Goal: Task Accomplishment & Management: Use online tool/utility

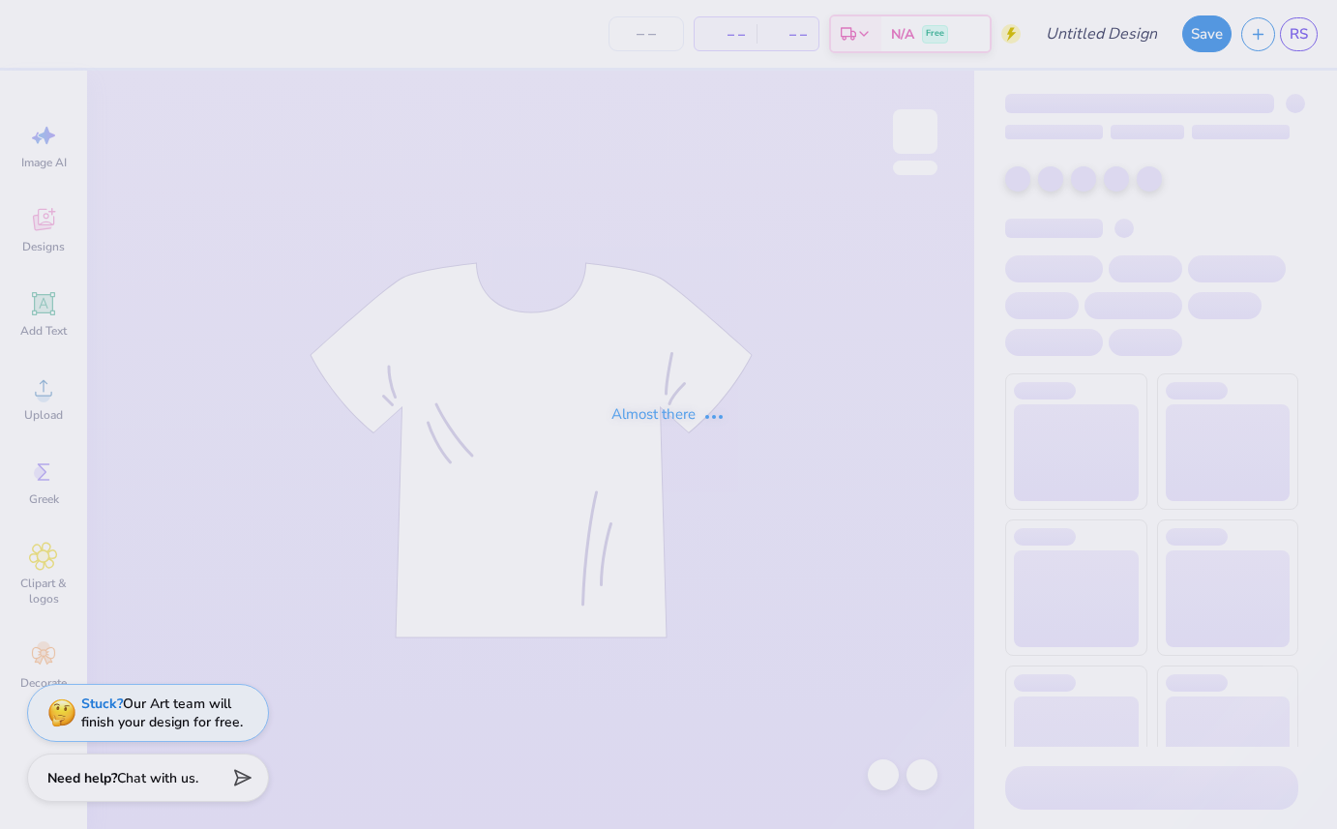
type input "[GEOGRAPHIC_DATA][US_STATE] : [PERSON_NAME]"
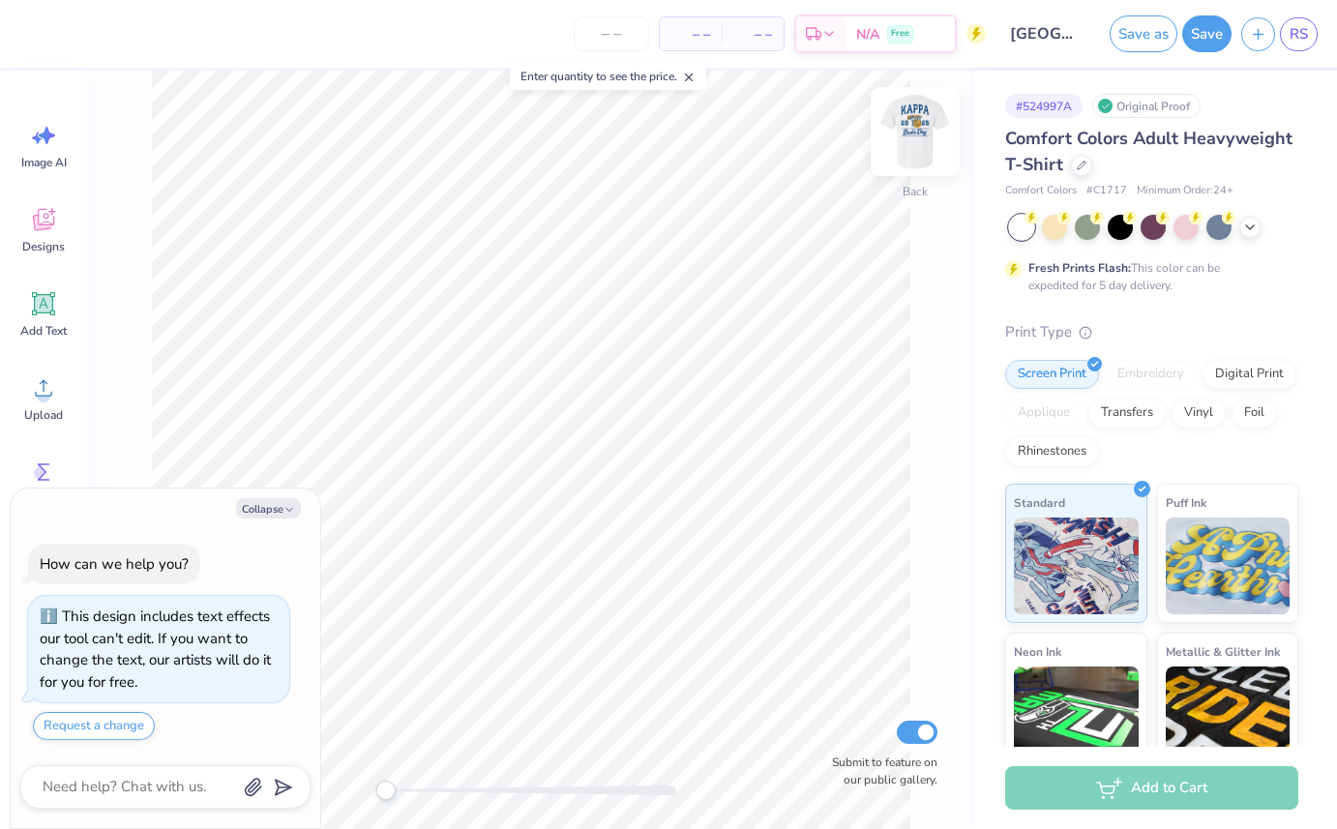
click at [921, 128] on img at bounding box center [915, 131] width 77 height 77
click at [912, 138] on img at bounding box center [915, 131] width 77 height 77
click at [914, 145] on img at bounding box center [915, 131] width 77 height 77
type textarea "x"
click at [623, 39] on input "number" at bounding box center [611, 33] width 75 height 35
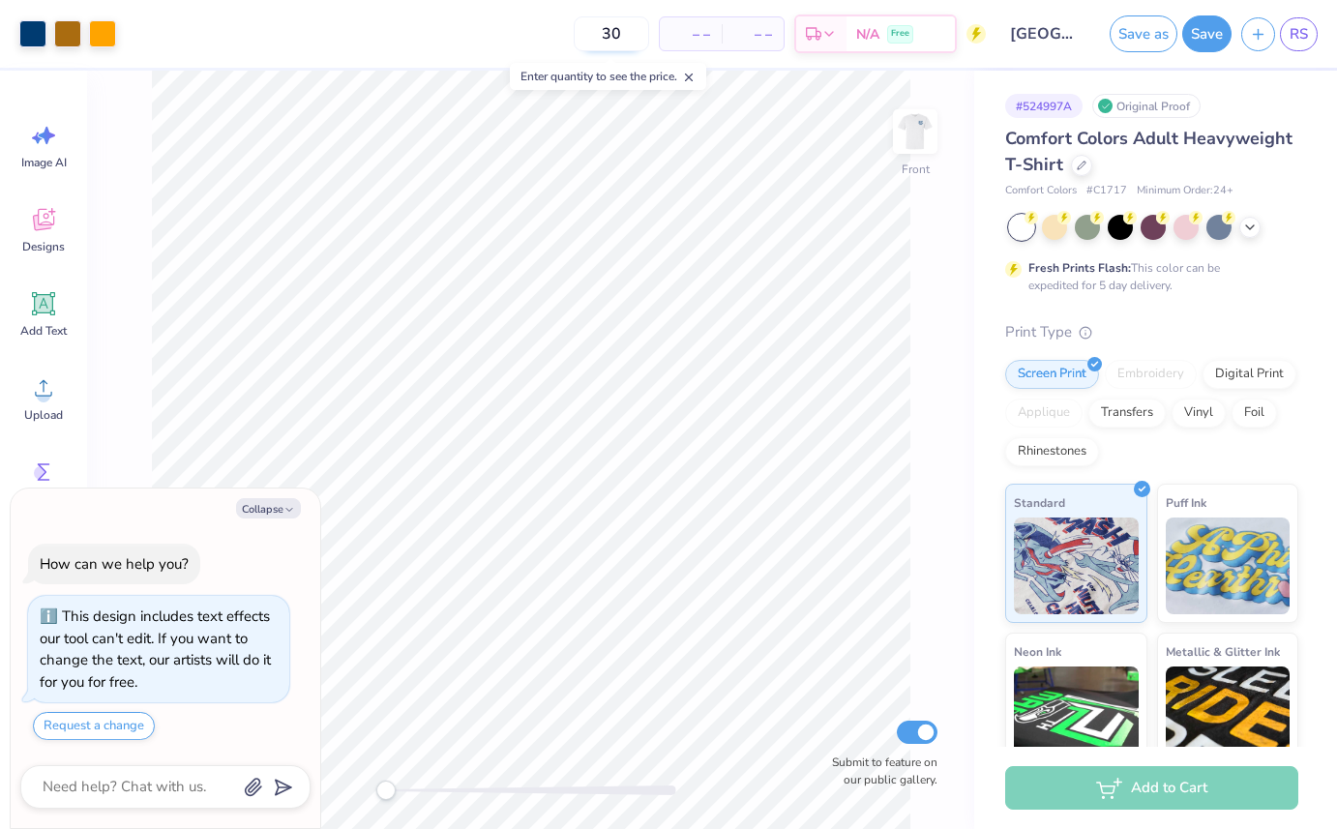
type input "30"
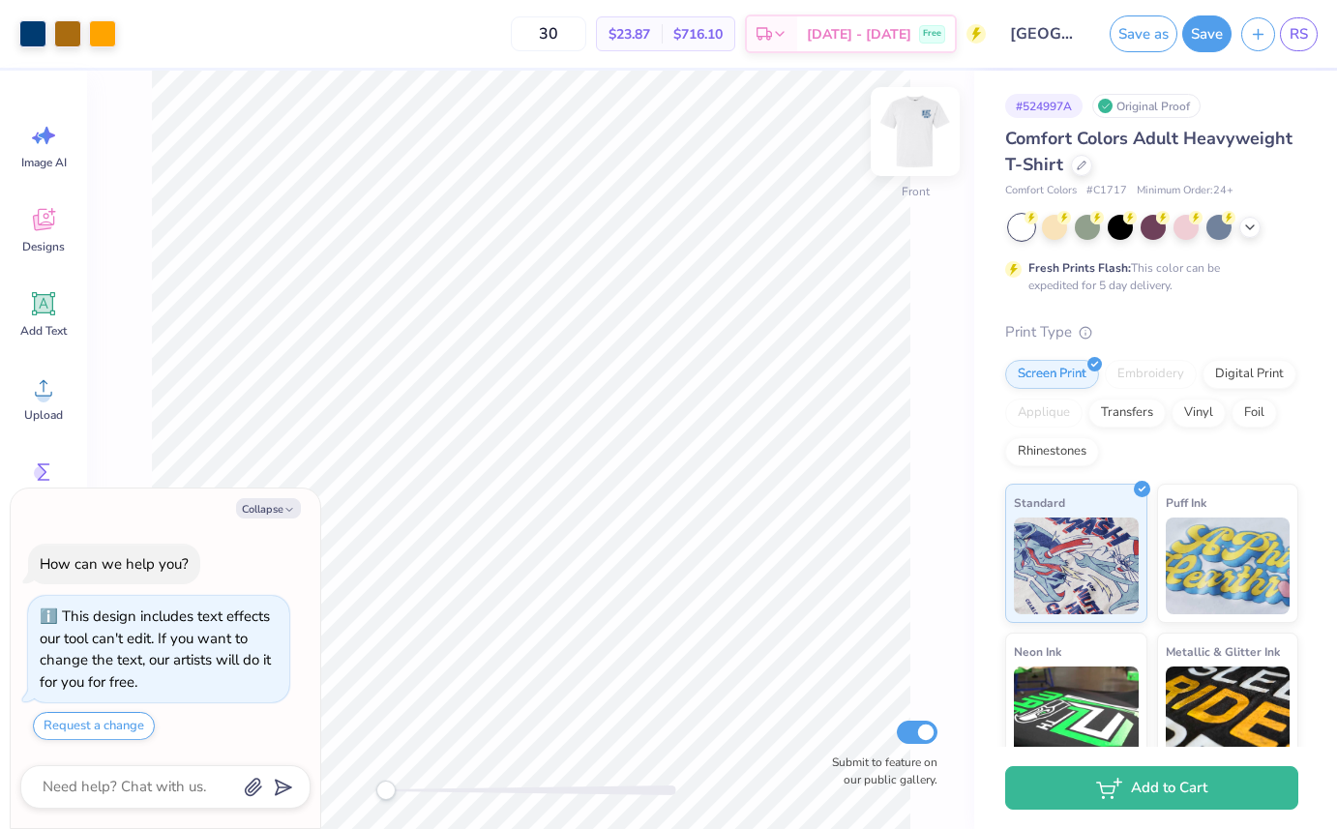
click at [911, 113] on img at bounding box center [915, 131] width 77 height 77
click at [914, 127] on img at bounding box center [915, 131] width 77 height 77
click at [1297, 33] on span "RS" at bounding box center [1299, 34] width 18 height 22
click at [920, 134] on img at bounding box center [915, 131] width 77 height 77
click at [920, 134] on img at bounding box center [915, 131] width 39 height 39
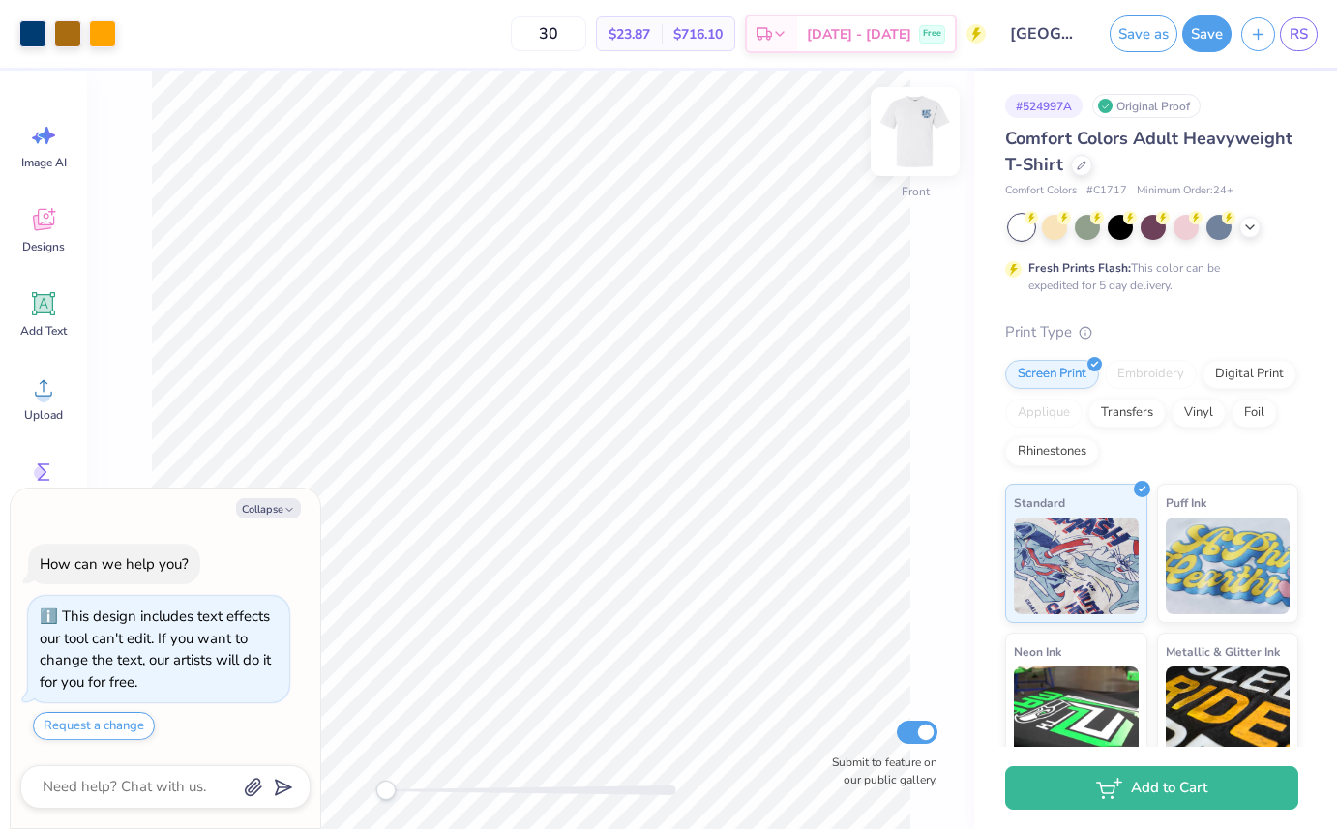
click at [920, 134] on img at bounding box center [915, 131] width 77 height 77
click at [916, 127] on img at bounding box center [915, 131] width 77 height 77
click at [922, 131] on img at bounding box center [915, 131] width 77 height 77
click at [922, 131] on img at bounding box center [915, 131] width 39 height 39
click at [922, 131] on img at bounding box center [915, 131] width 77 height 77
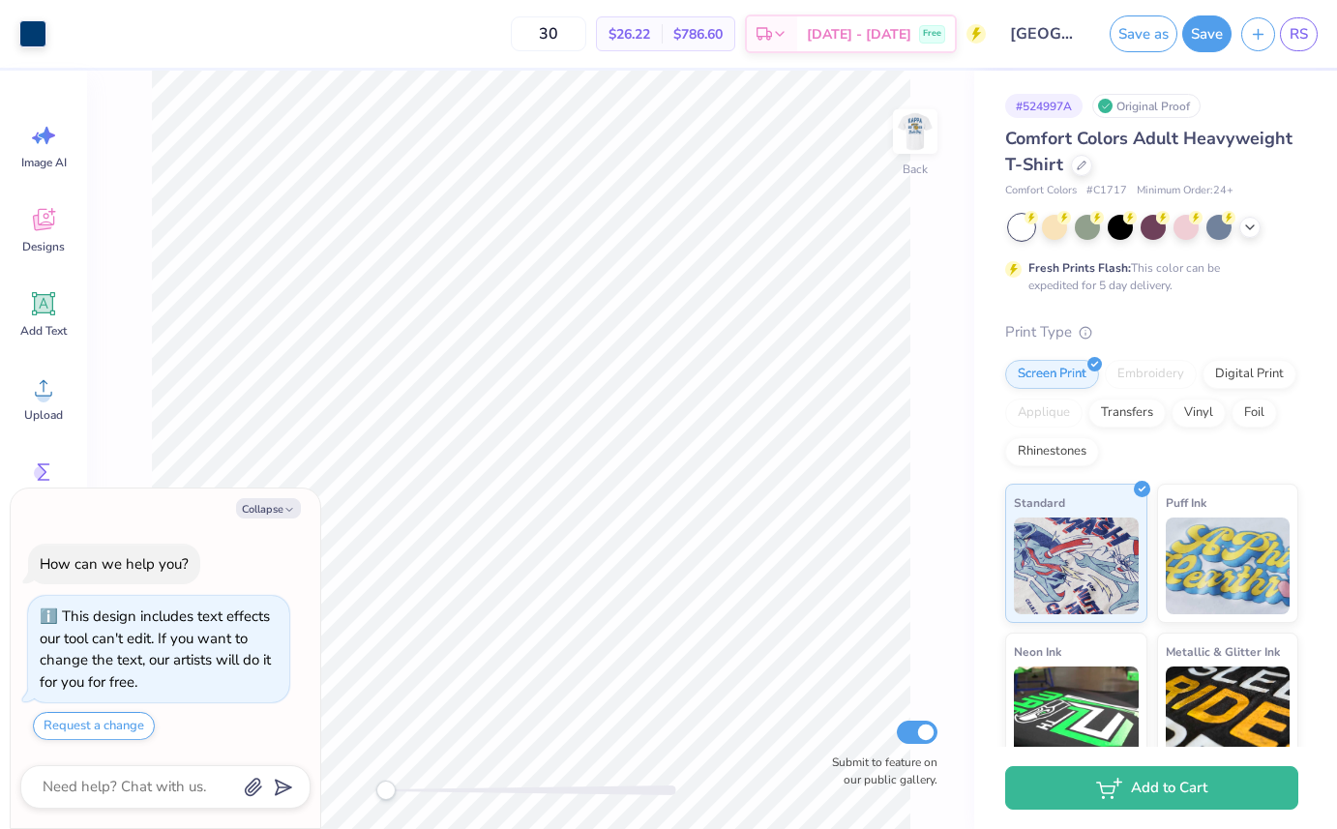
click at [922, 131] on img at bounding box center [915, 131] width 39 height 39
click at [928, 141] on img at bounding box center [915, 131] width 77 height 77
click at [923, 130] on img at bounding box center [915, 131] width 77 height 77
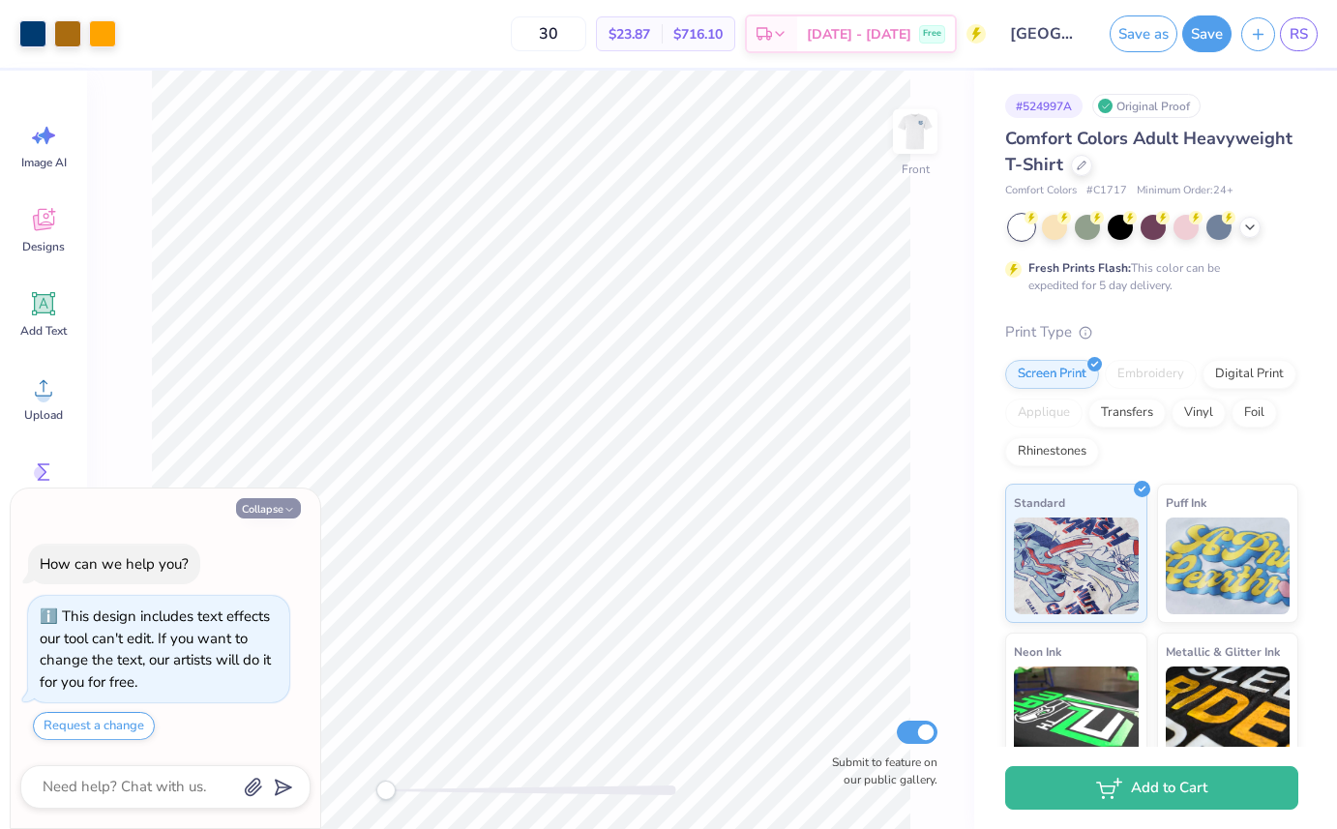
click at [286, 506] on icon "button" at bounding box center [289, 510] width 12 height 12
type textarea "x"
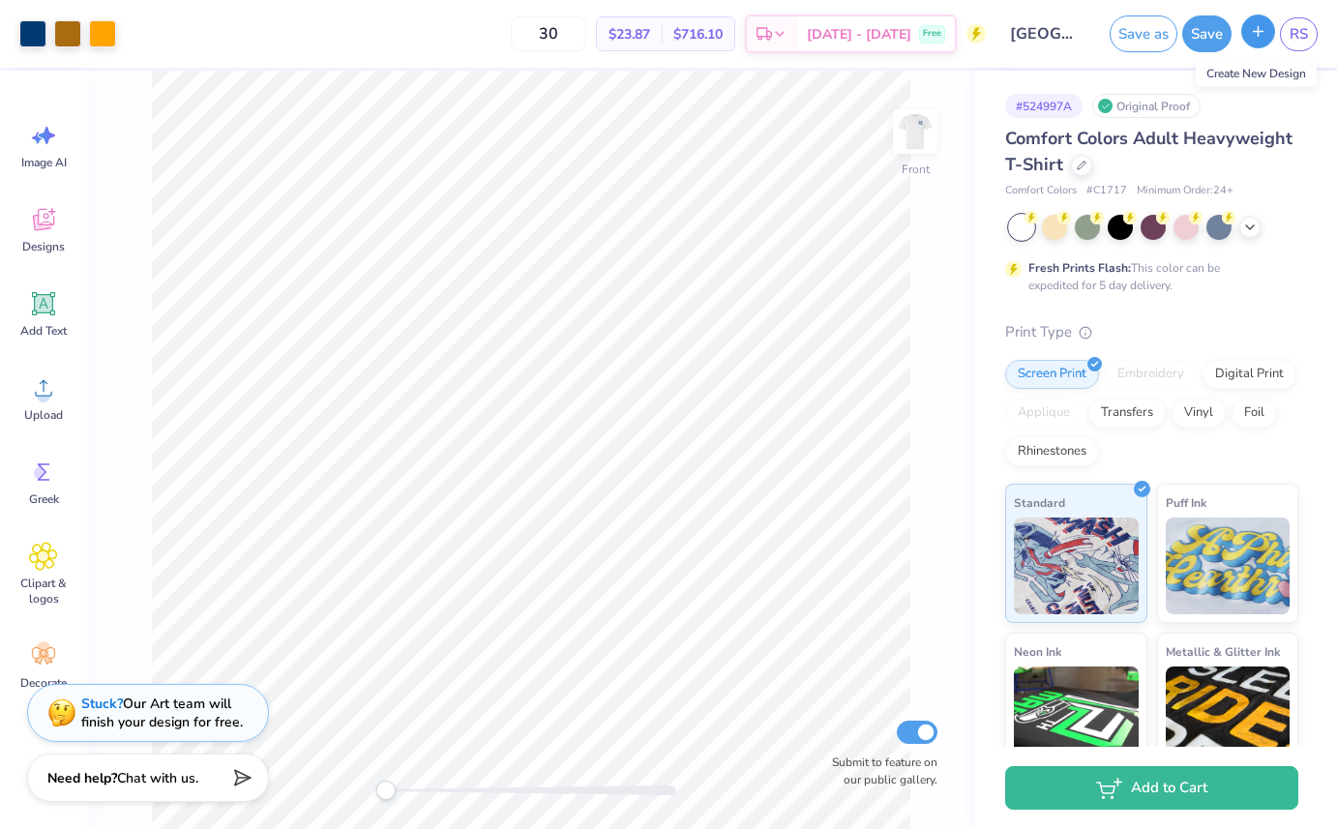
click at [1252, 40] on button "button" at bounding box center [1258, 32] width 34 height 34
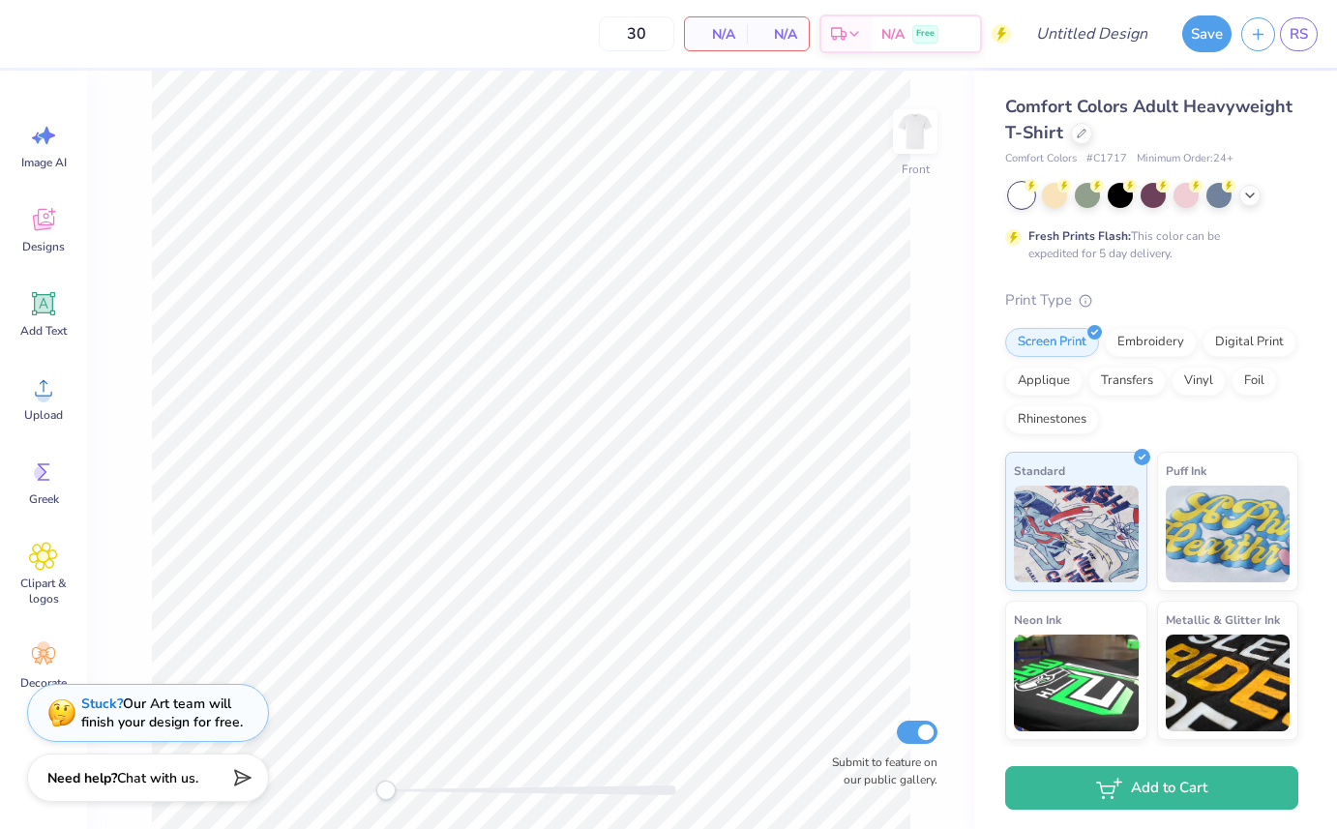
click at [1323, 32] on div "Save RS" at bounding box center [1255, 34] width 164 height 68
click at [1304, 29] on span "RS" at bounding box center [1299, 34] width 18 height 22
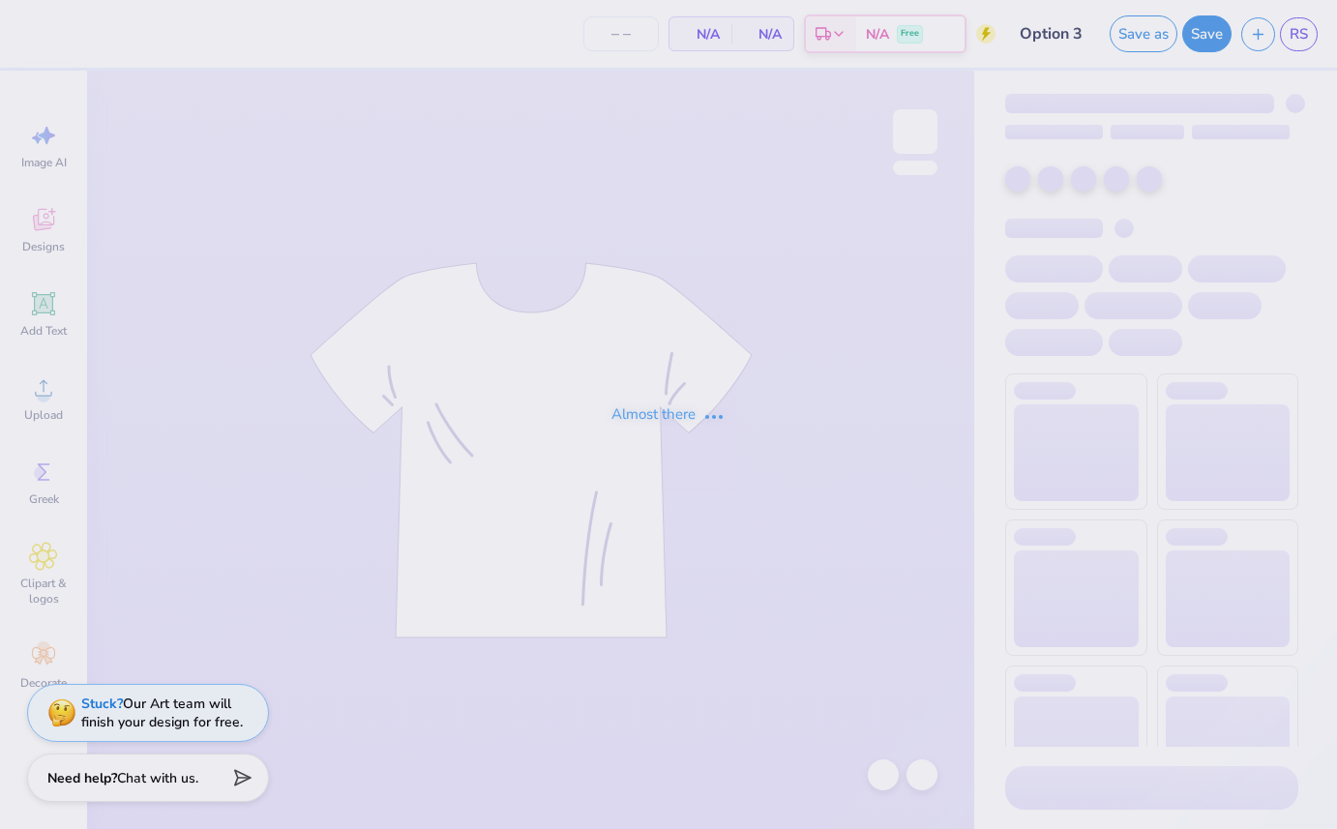
type input "30"
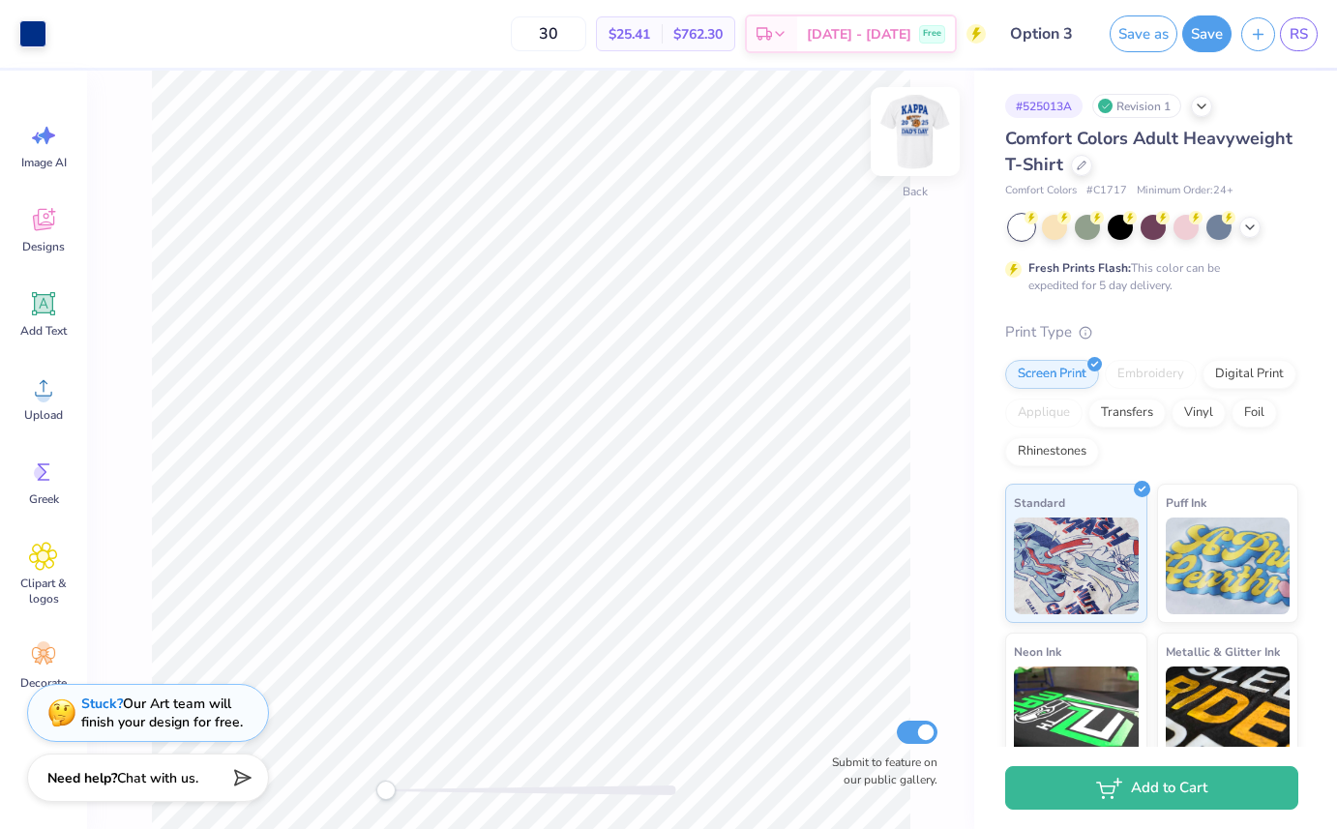
click at [918, 133] on img at bounding box center [915, 131] width 77 height 77
click at [1040, 41] on input "Option 3" at bounding box center [1043, 34] width 95 height 39
click at [1058, 37] on input "Option 3" at bounding box center [1043, 34] width 95 height 39
click at [1026, 36] on input "Option 3" at bounding box center [1043, 34] width 95 height 39
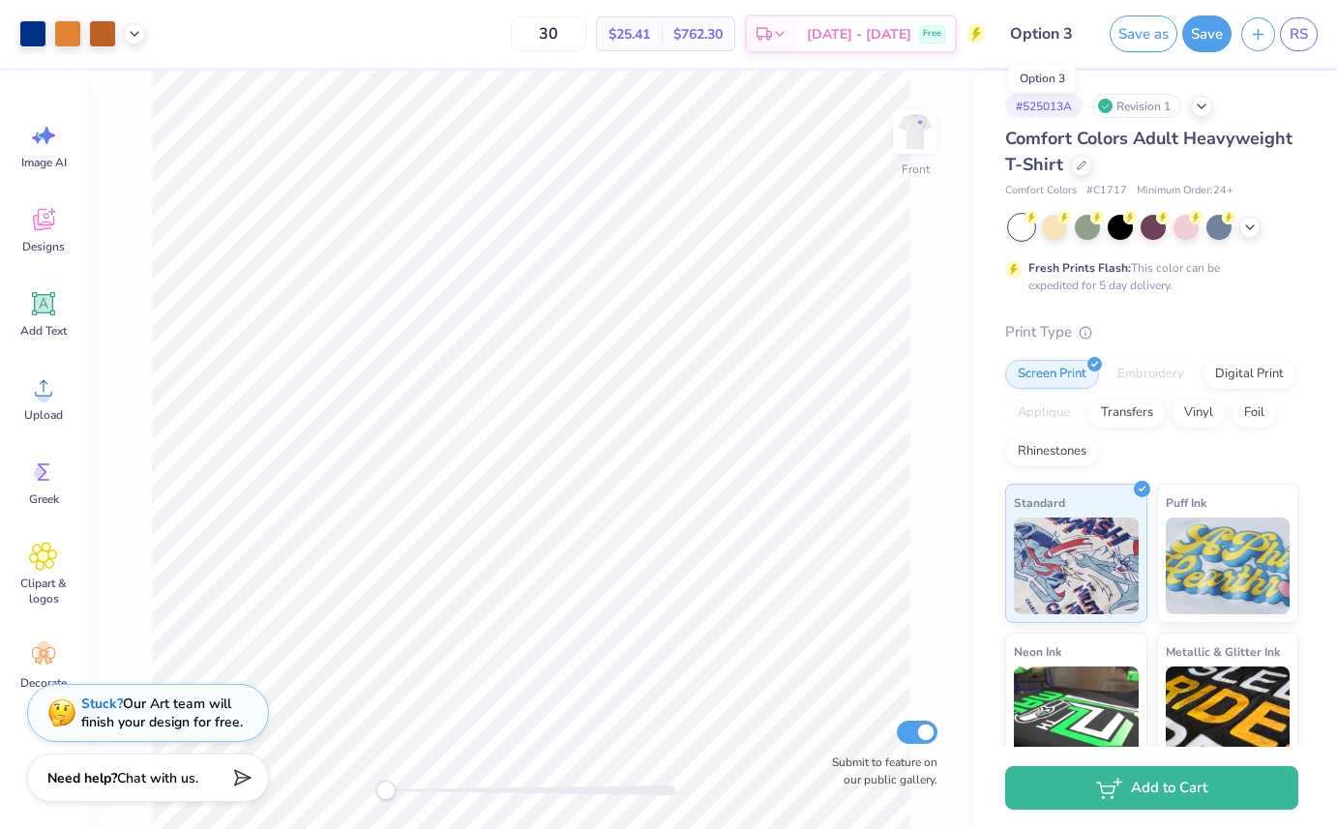
click at [1026, 36] on input "Option 3" at bounding box center [1043, 34] width 95 height 39
click at [1044, 28] on input "Option 3" at bounding box center [1043, 34] width 95 height 39
click at [1154, 29] on button "Save as" at bounding box center [1144, 31] width 68 height 37
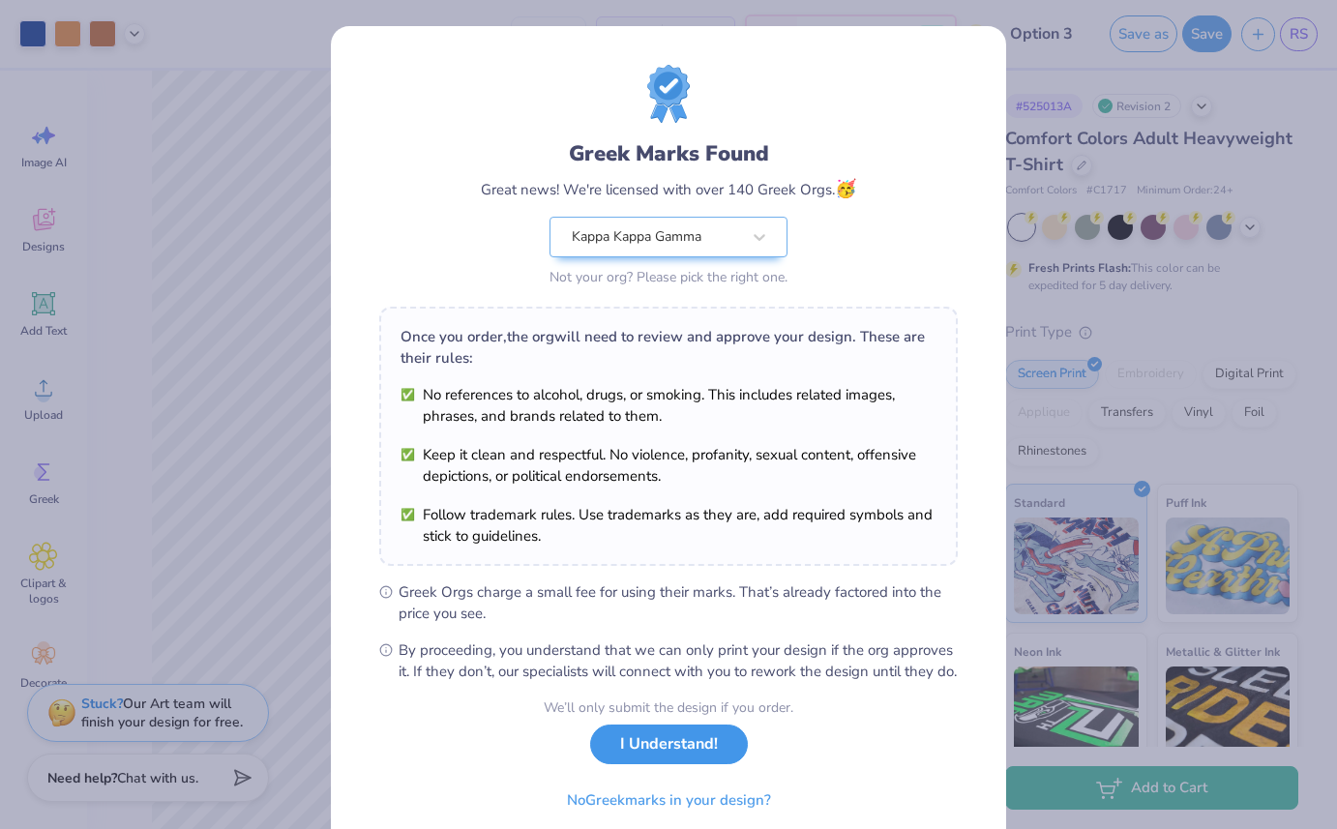
click at [697, 764] on button "I Understand!" at bounding box center [669, 745] width 158 height 40
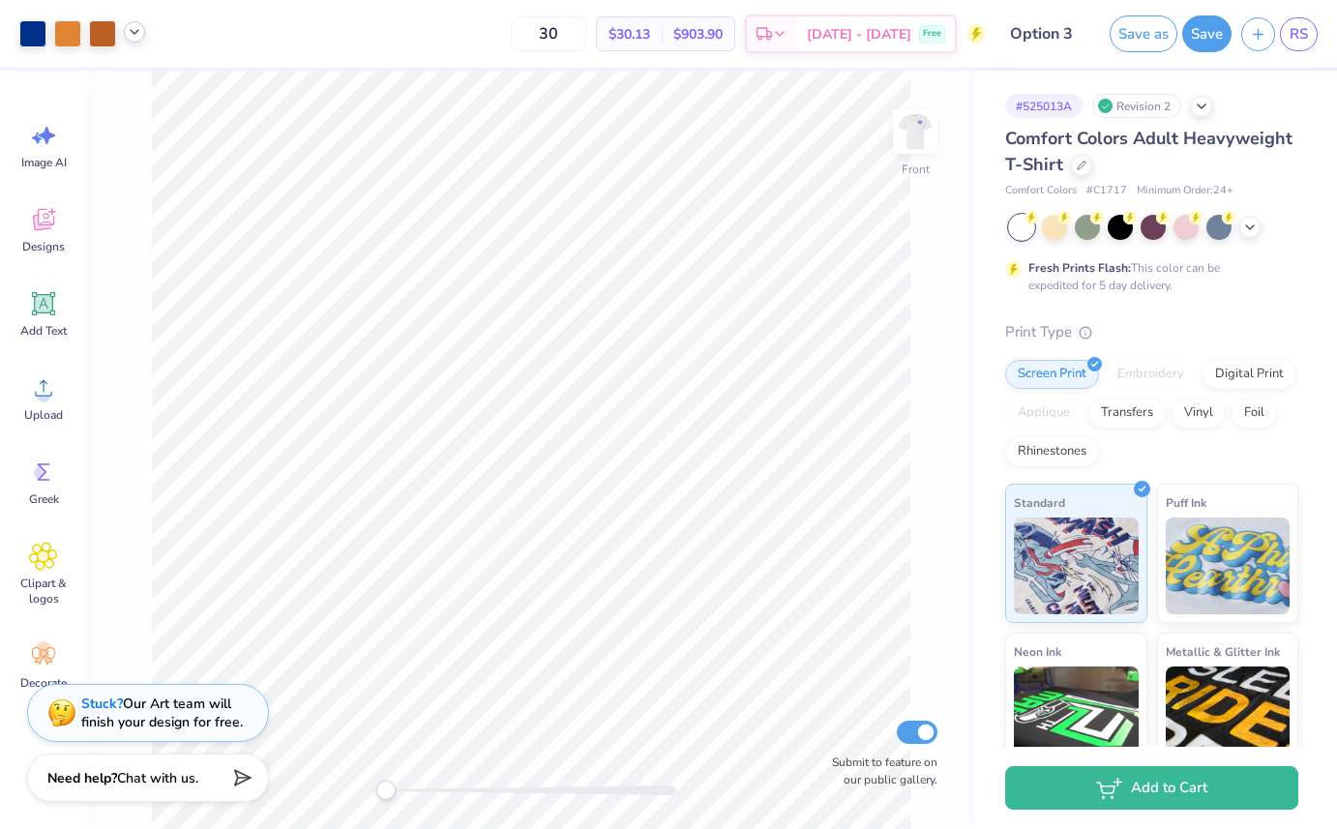
click at [129, 36] on icon at bounding box center [134, 31] width 15 height 15
click at [141, 33] on icon at bounding box center [134, 31] width 15 height 15
click at [132, 82] on div at bounding box center [134, 81] width 27 height 27
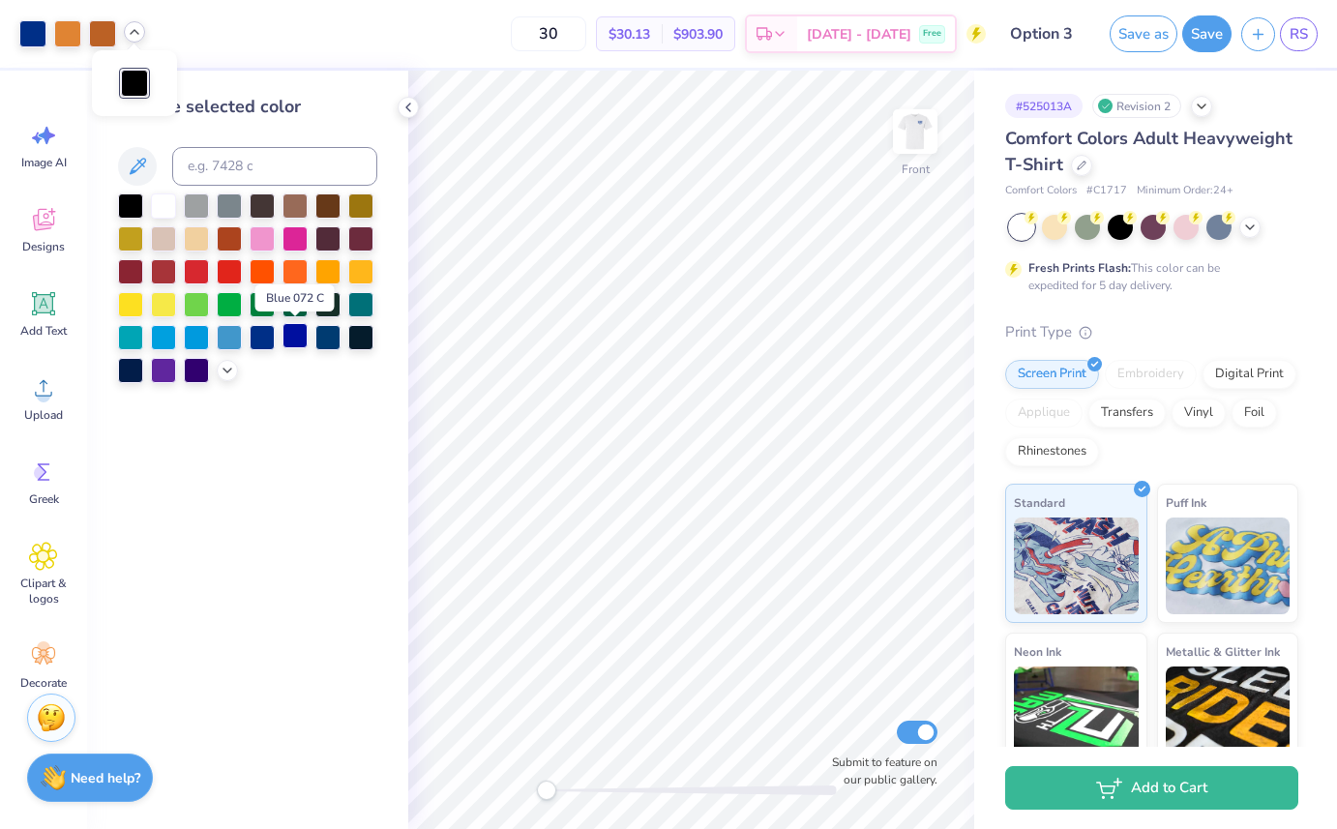
click at [292, 337] on div at bounding box center [295, 335] width 25 height 25
click at [358, 343] on div at bounding box center [360, 335] width 25 height 25
click at [336, 336] on div at bounding box center [327, 335] width 25 height 25
click at [298, 336] on div at bounding box center [295, 335] width 25 height 25
click at [369, 338] on div at bounding box center [360, 335] width 25 height 25
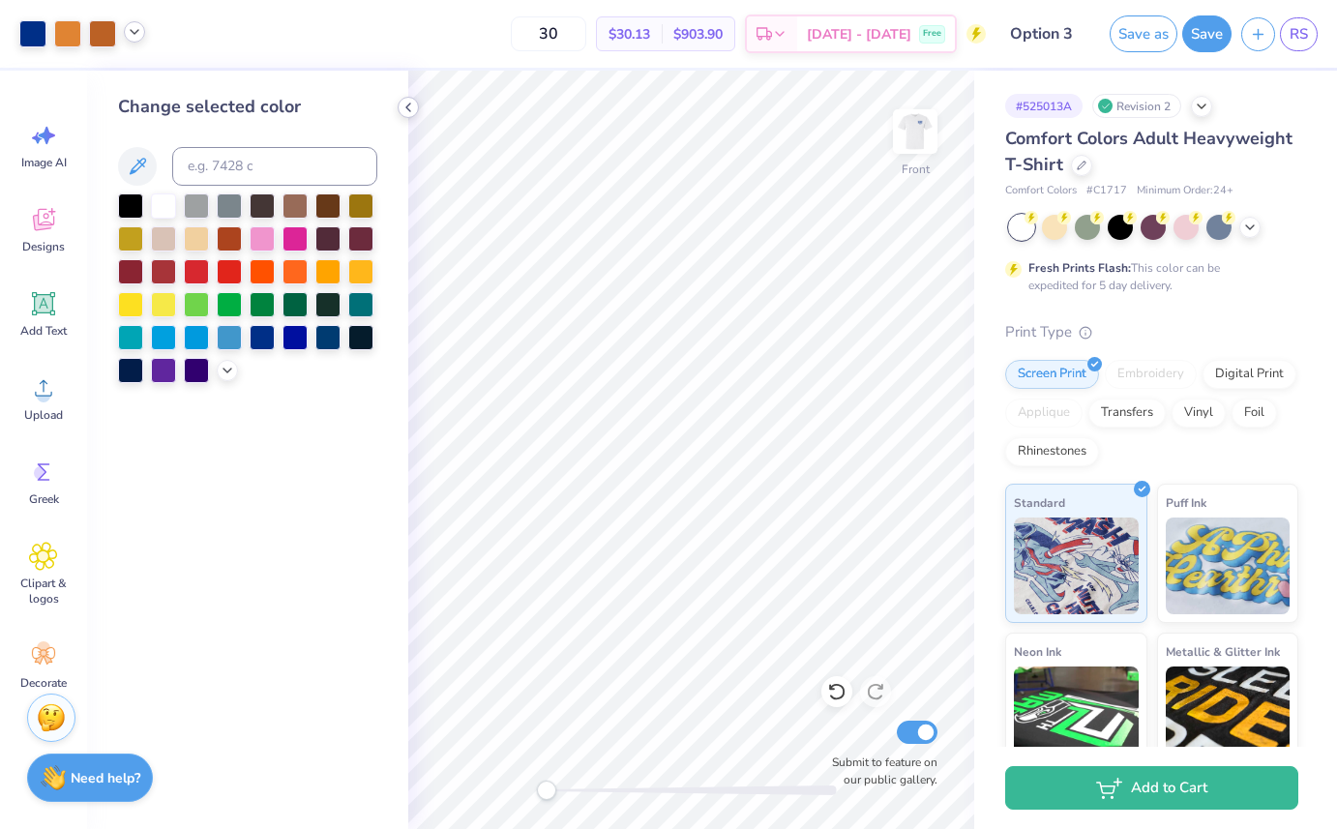
click at [406, 109] on icon at bounding box center [408, 107] width 15 height 15
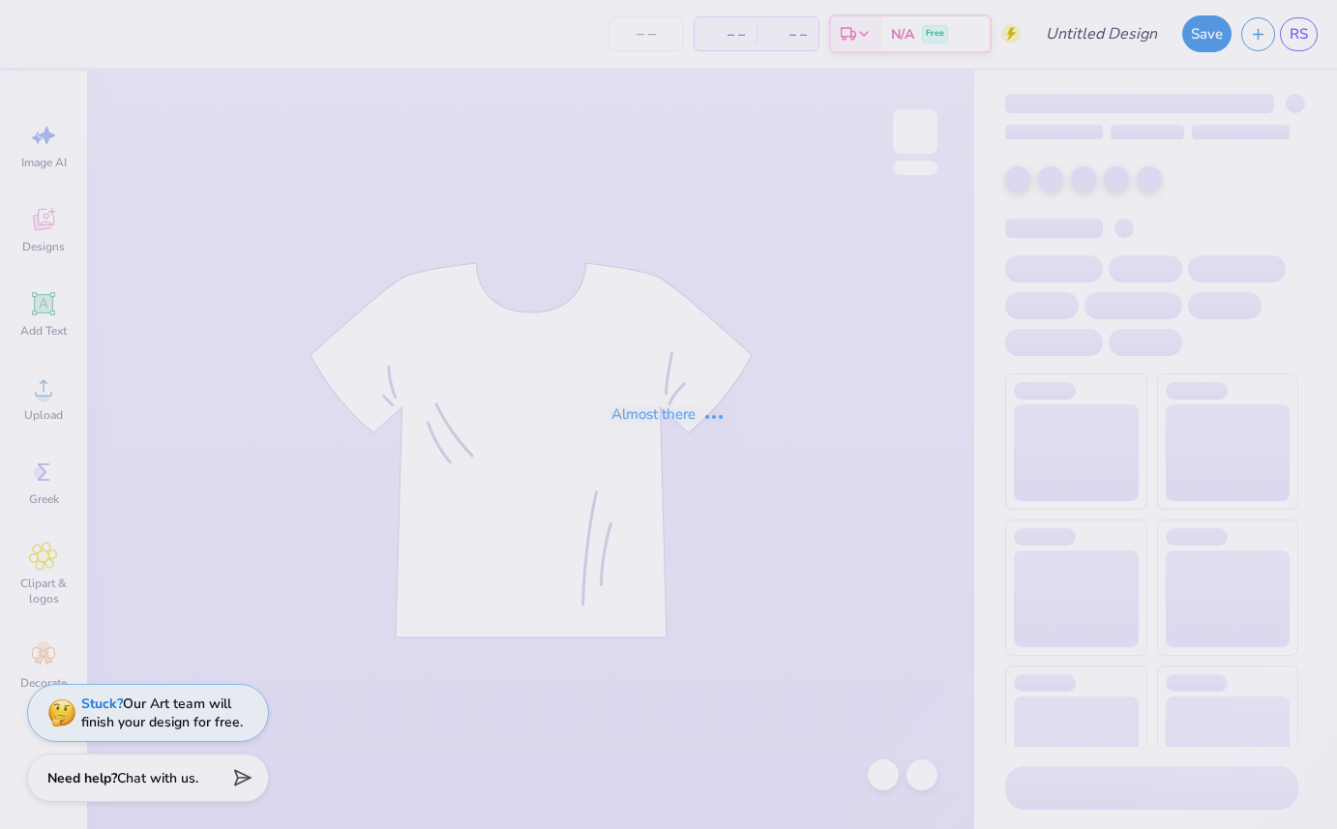
type input "Option 3"
type input "30"
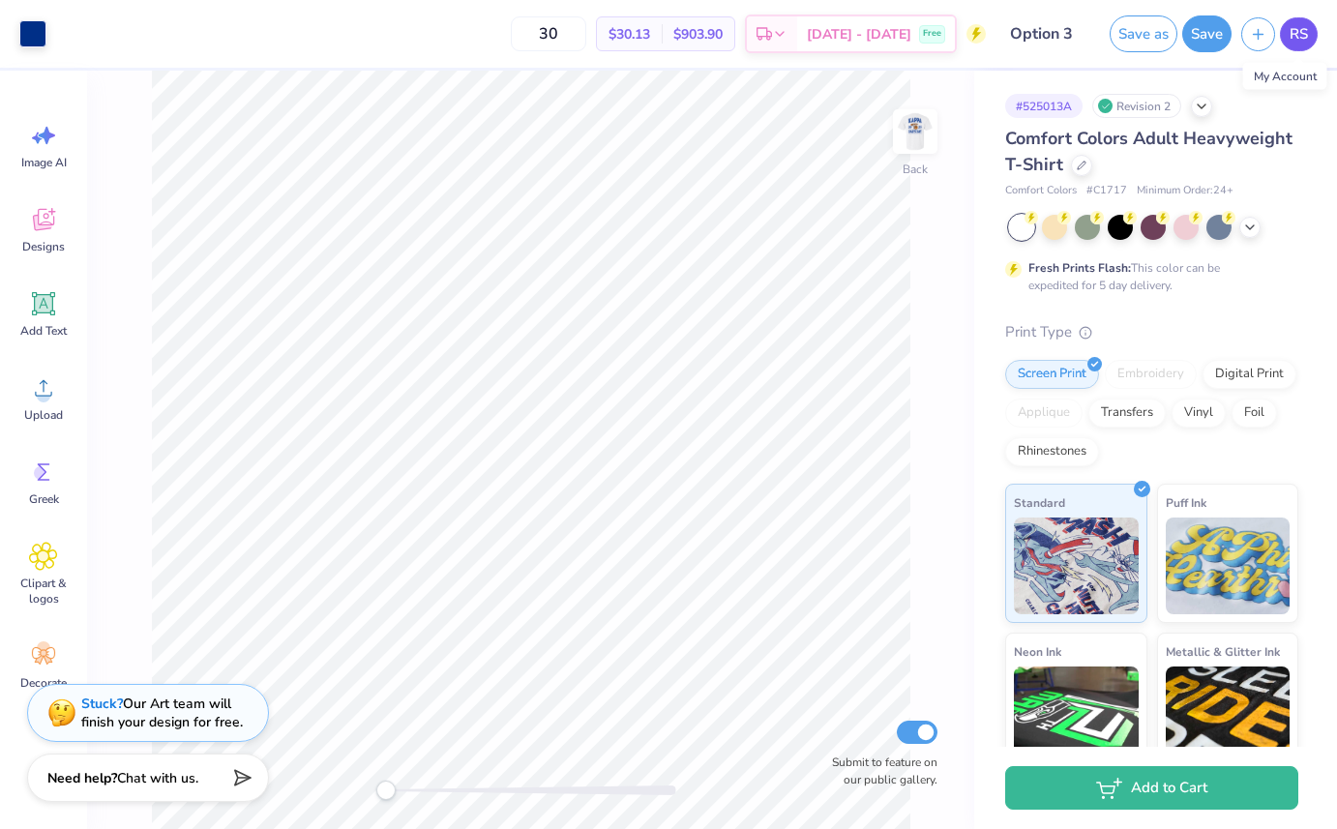
click at [1297, 32] on span "RS" at bounding box center [1299, 34] width 18 height 22
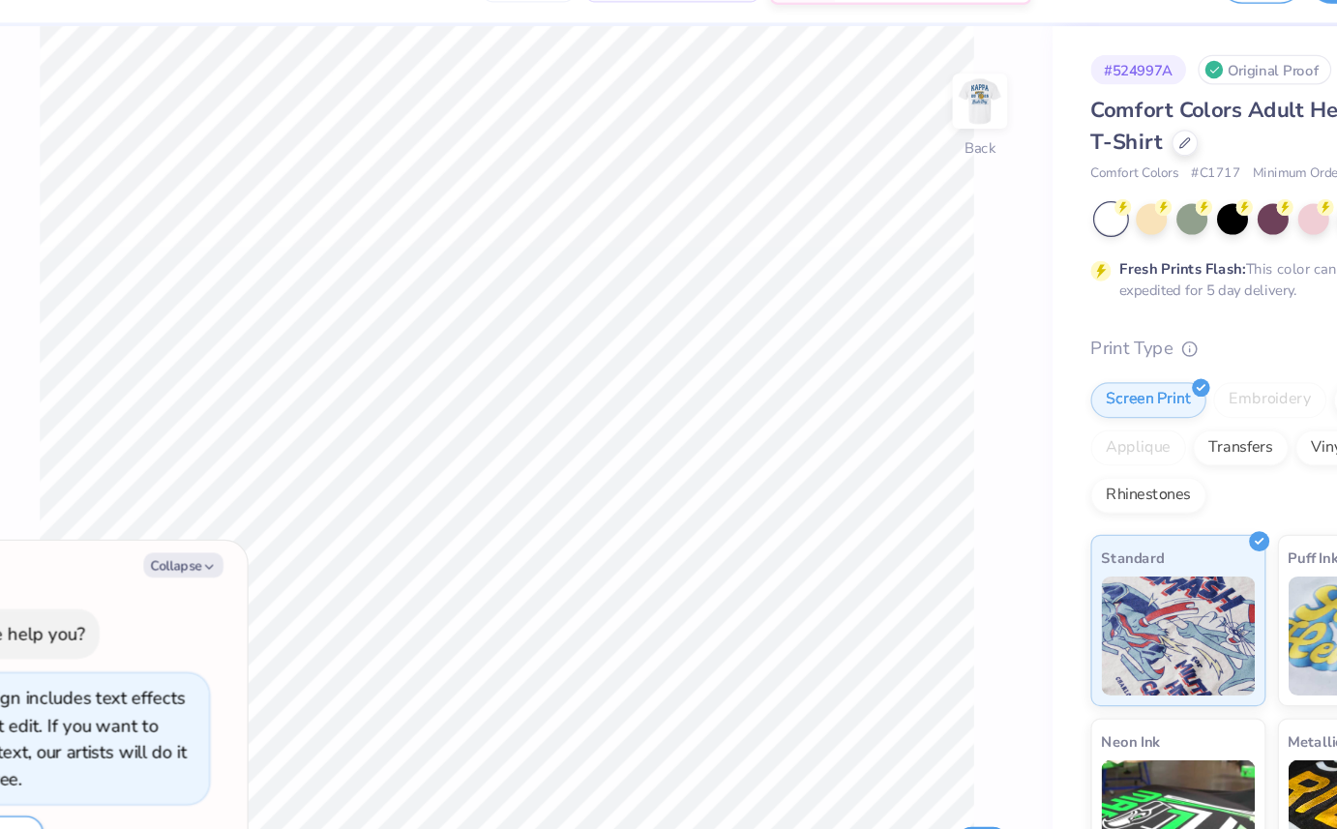
type textarea "x"
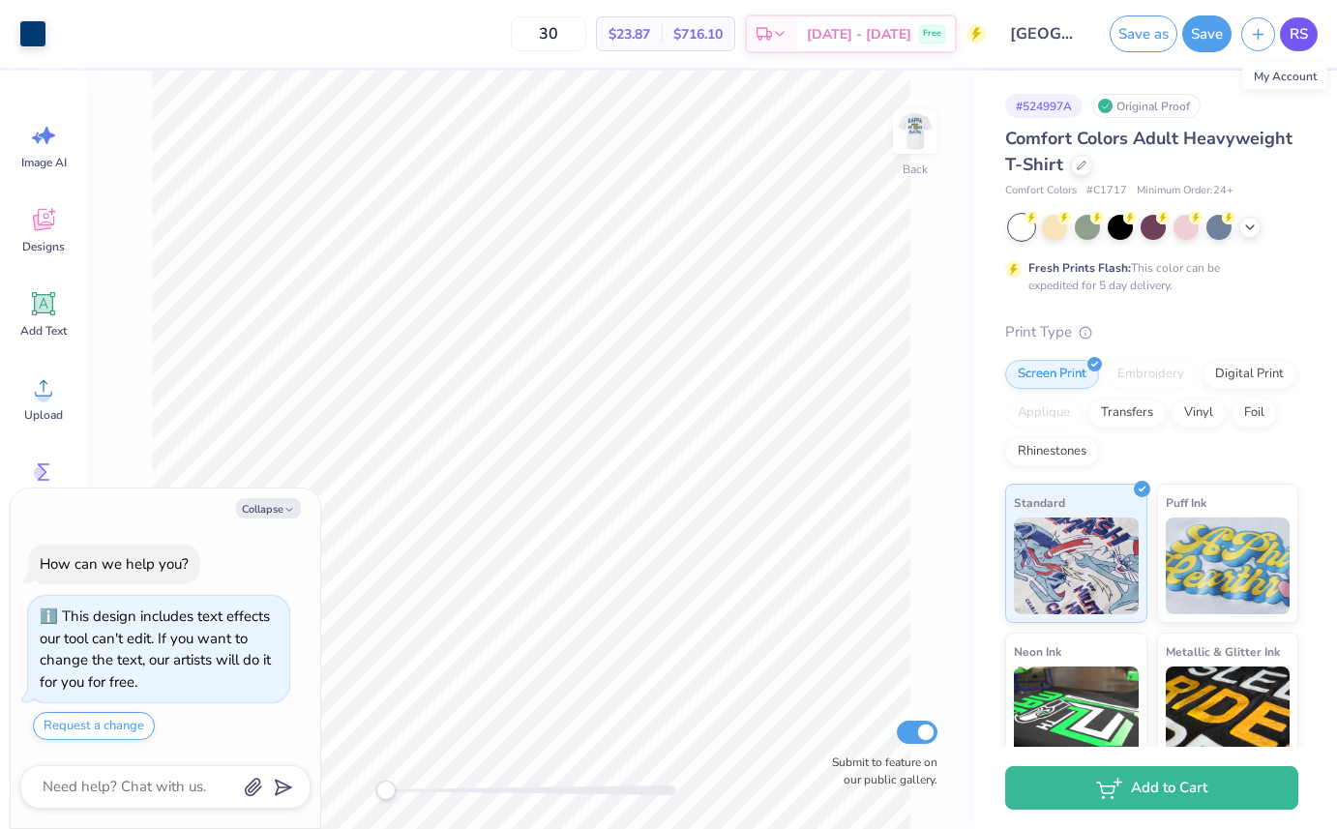
click at [1305, 39] on span "RS" at bounding box center [1299, 34] width 18 height 22
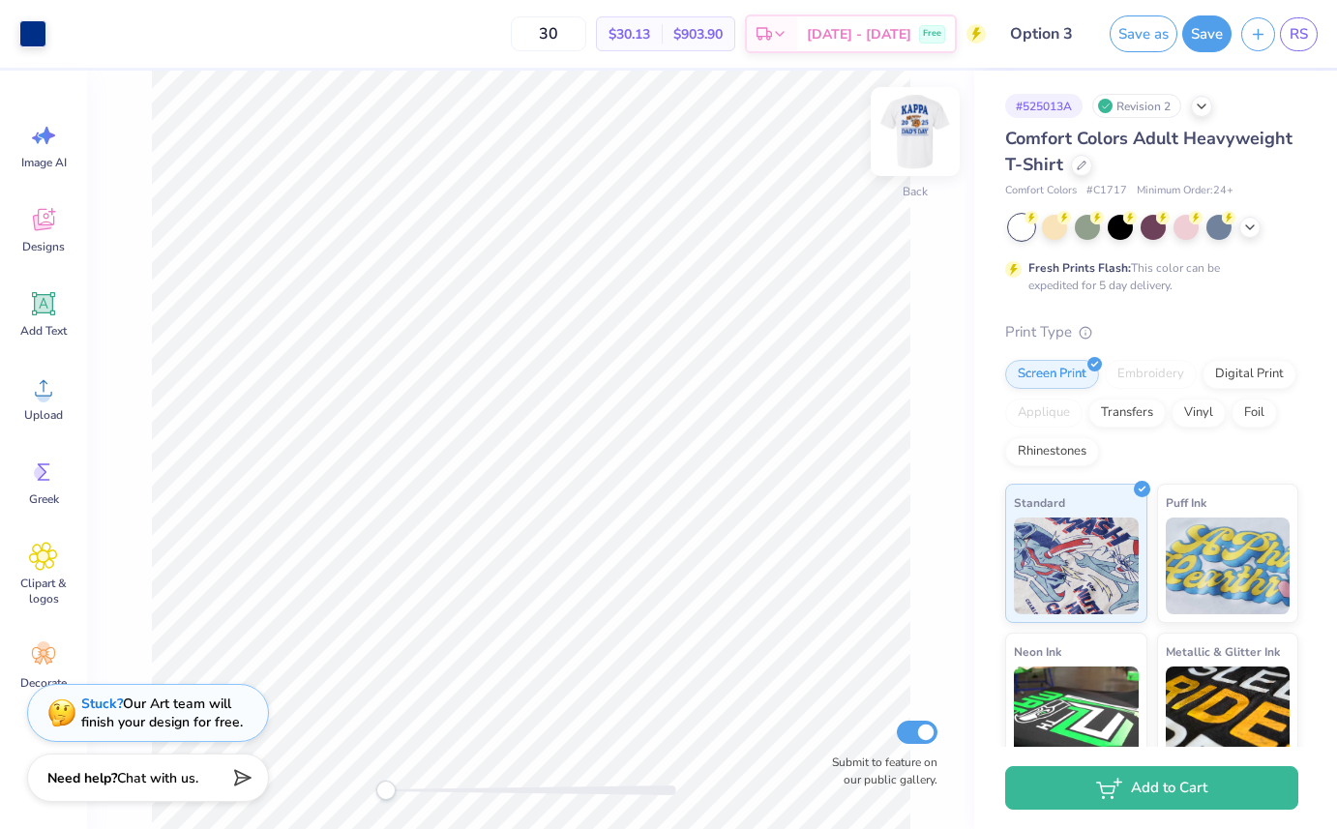
click at [926, 137] on img at bounding box center [915, 131] width 77 height 77
click at [129, 32] on icon at bounding box center [134, 31] width 15 height 15
click at [1312, 29] on link "RS" at bounding box center [1299, 34] width 38 height 34
click at [932, 145] on img at bounding box center [915, 131] width 77 height 77
click at [1292, 27] on span "RS" at bounding box center [1299, 34] width 18 height 22
